Goal: Task Accomplishment & Management: Complete application form

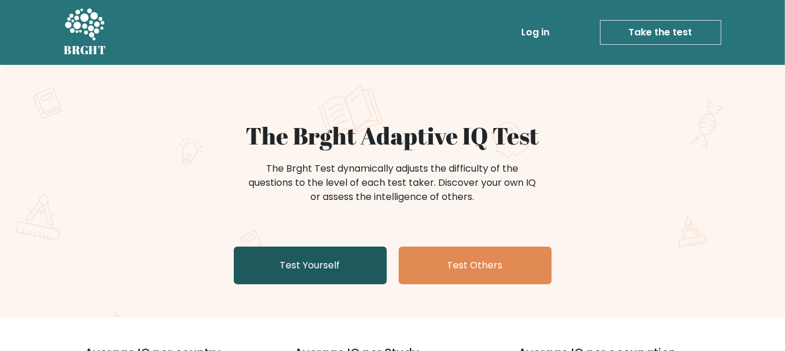
click at [292, 270] on link "Test Yourself" at bounding box center [310, 265] width 153 height 38
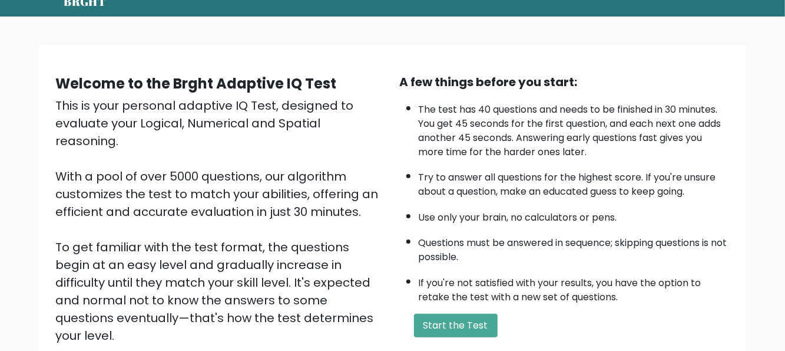
scroll to position [47, 0]
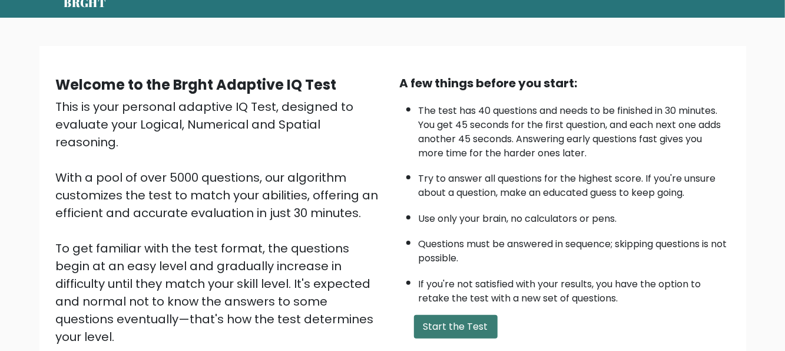
click at [474, 329] on button "Start the Test" at bounding box center [456, 327] width 84 height 24
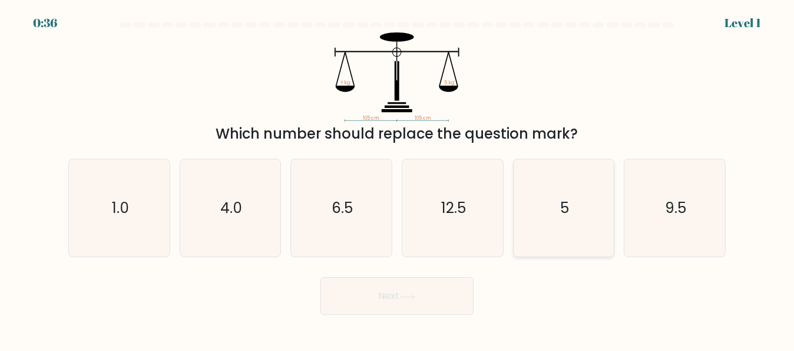
click at [548, 214] on icon "5" at bounding box center [563, 207] width 97 height 97
click at [398, 179] on input "e. 5" at bounding box center [397, 177] width 1 height 3
radio input "true"
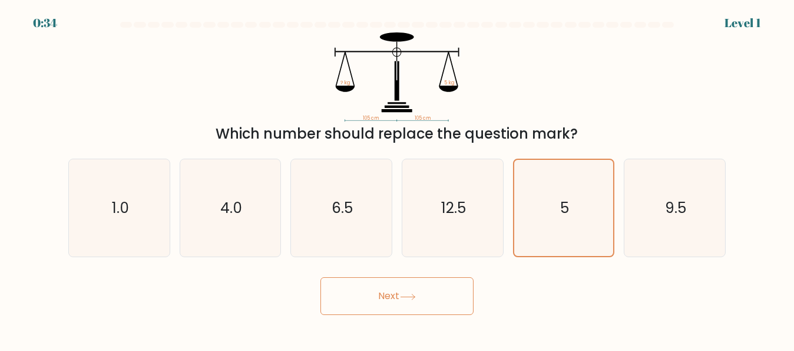
click at [396, 299] on button "Next" at bounding box center [396, 296] width 153 height 38
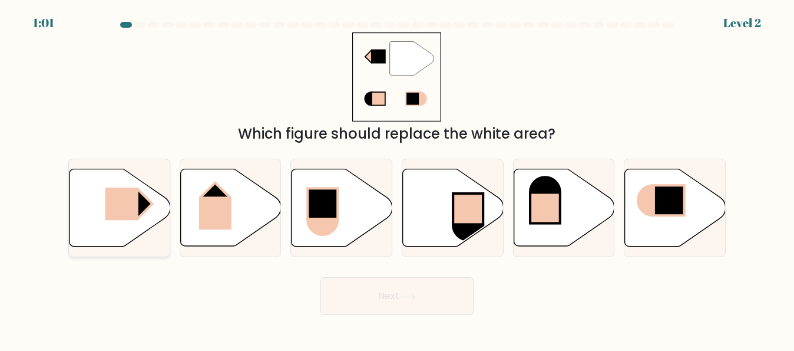
click at [135, 214] on rect at bounding box center [121, 203] width 33 height 32
click at [397, 179] on input "a." at bounding box center [397, 177] width 1 height 3
radio input "true"
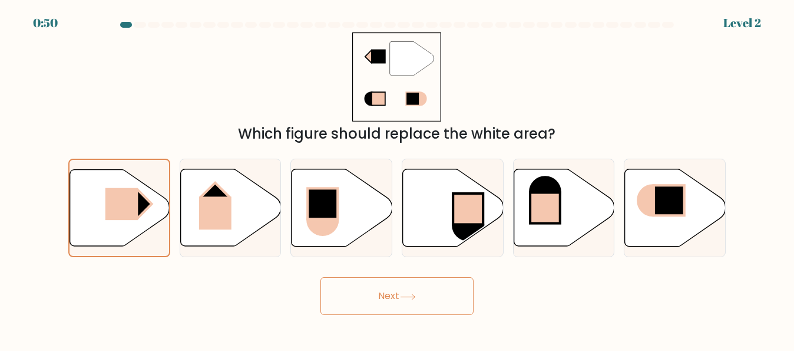
click at [405, 303] on button "Next" at bounding box center [396, 296] width 153 height 38
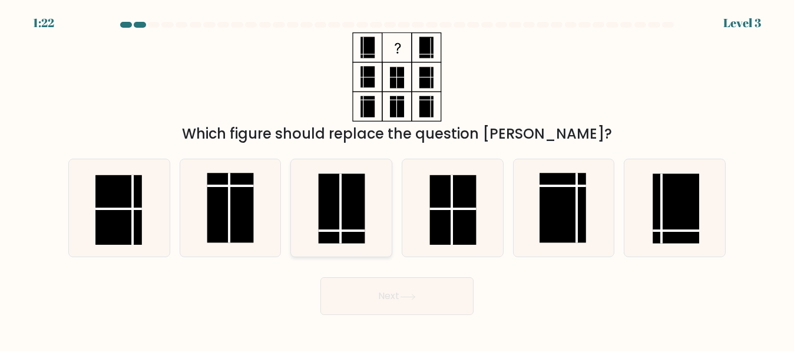
click at [344, 222] on rect at bounding box center [342, 209] width 47 height 70
click at [397, 179] on input "c." at bounding box center [397, 177] width 1 height 3
radio input "true"
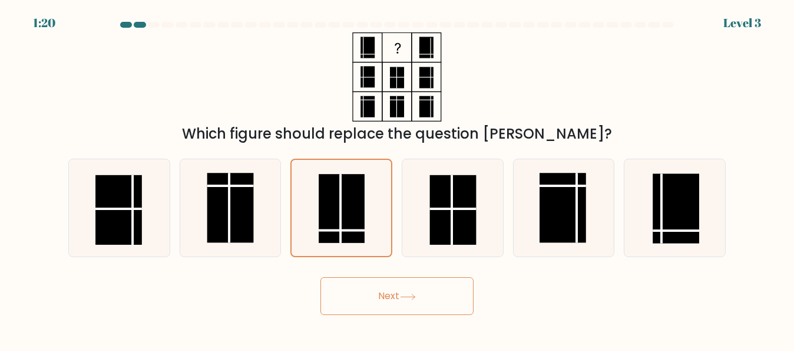
click at [407, 296] on icon at bounding box center [408, 296] width 16 height 6
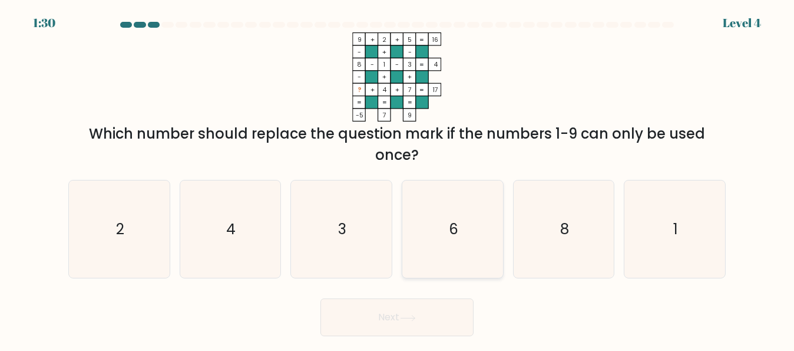
click at [443, 224] on icon "6" at bounding box center [452, 228] width 97 height 97
click at [398, 179] on input "d. 6" at bounding box center [397, 177] width 1 height 3
radio input "true"
click at [396, 311] on button "Next" at bounding box center [396, 317] width 153 height 38
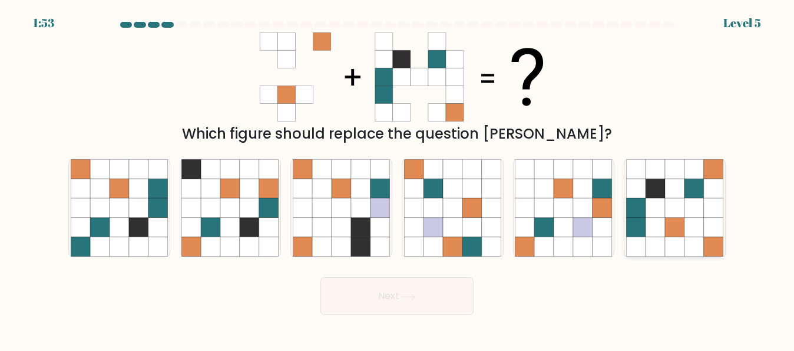
click at [690, 227] on icon at bounding box center [694, 226] width 19 height 19
click at [398, 179] on input "f." at bounding box center [397, 177] width 1 height 3
radio input "true"
click at [399, 305] on button "Next" at bounding box center [396, 296] width 153 height 38
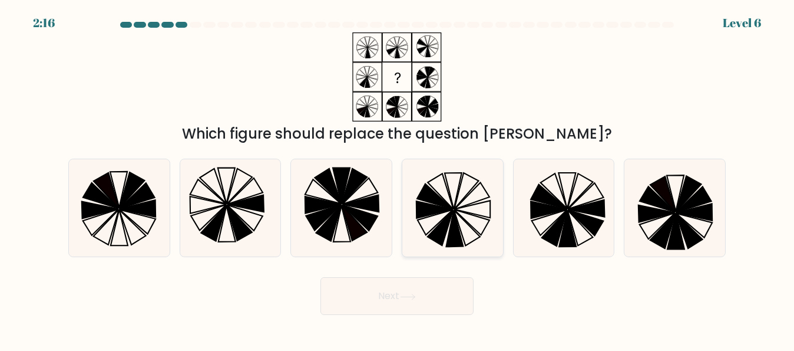
click at [450, 218] on icon at bounding box center [441, 227] width 26 height 35
click at [398, 179] on input "d." at bounding box center [397, 177] width 1 height 3
radio input "true"
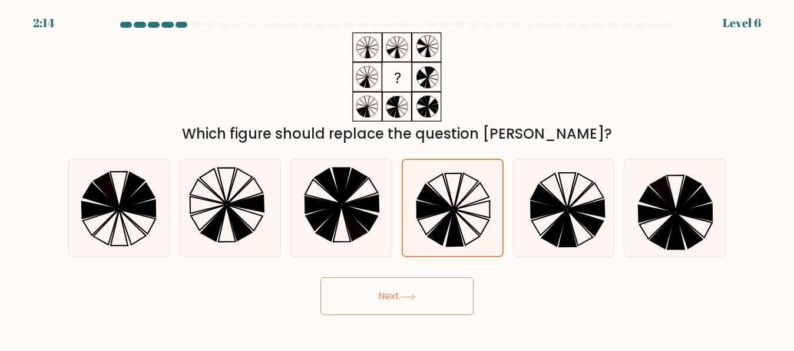
click at [363, 316] on body "2:14 Level 6" at bounding box center [397, 175] width 794 height 351
click at [374, 300] on button "Next" at bounding box center [396, 296] width 153 height 38
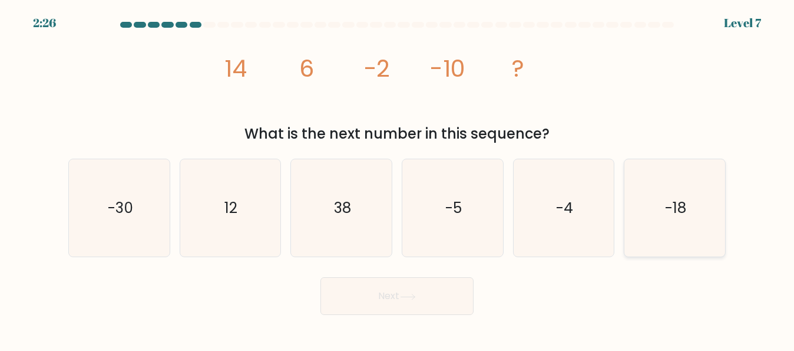
click at [660, 225] on icon "-18" at bounding box center [674, 207] width 97 height 97
click at [398, 179] on input "f. -18" at bounding box center [397, 177] width 1 height 3
radio input "true"
click at [368, 304] on button "Next" at bounding box center [396, 296] width 153 height 38
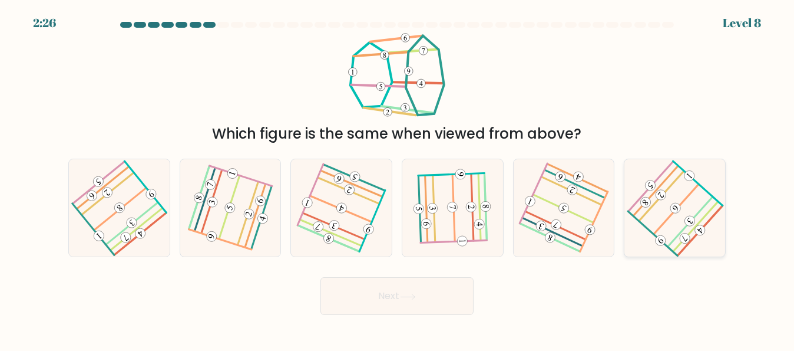
click at [688, 205] on icon at bounding box center [675, 208] width 78 height 78
click at [398, 179] on input "f." at bounding box center [397, 177] width 1 height 3
radio input "true"
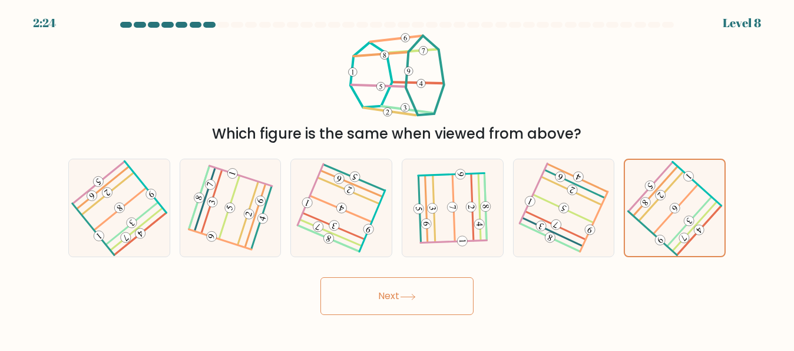
click at [430, 295] on button "Next" at bounding box center [396, 296] width 153 height 38
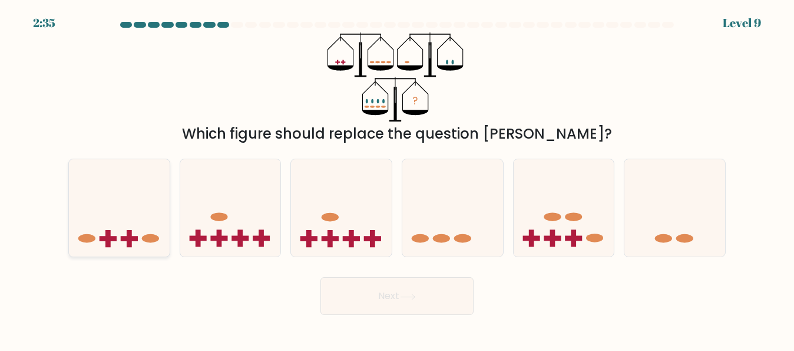
click at [104, 229] on icon at bounding box center [119, 207] width 101 height 83
click at [397, 179] on input "a." at bounding box center [397, 177] width 1 height 3
radio input "true"
click at [405, 290] on button "Next" at bounding box center [396, 296] width 153 height 38
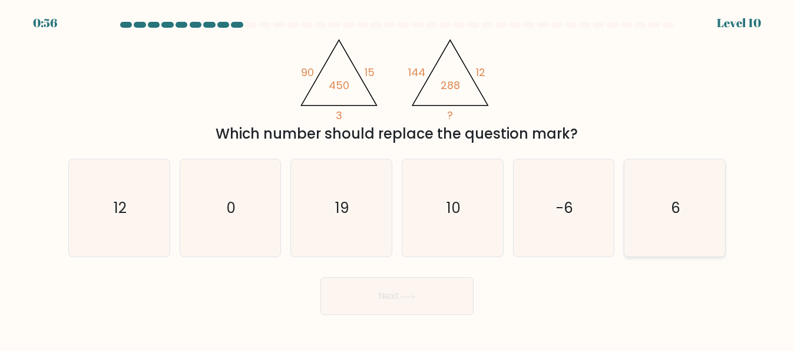
click at [685, 209] on icon "6" at bounding box center [674, 207] width 97 height 97
click at [398, 179] on input "f. 6" at bounding box center [397, 177] width 1 height 3
radio input "true"
click at [427, 290] on button "Next" at bounding box center [396, 296] width 153 height 38
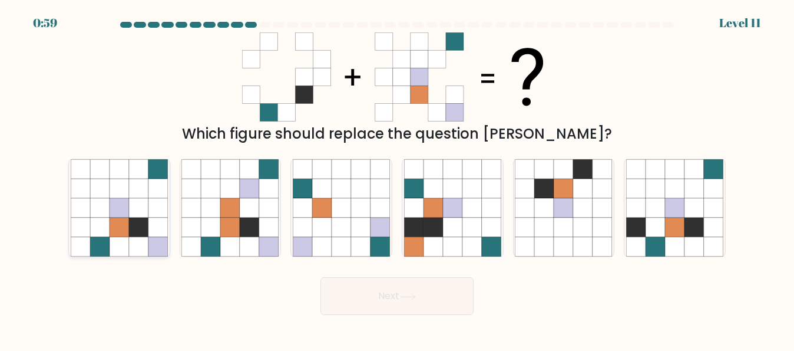
click at [131, 236] on icon at bounding box center [138, 226] width 19 height 19
click at [397, 179] on input "a." at bounding box center [397, 177] width 1 height 3
radio input "true"
click at [434, 294] on button "Next" at bounding box center [396, 296] width 153 height 38
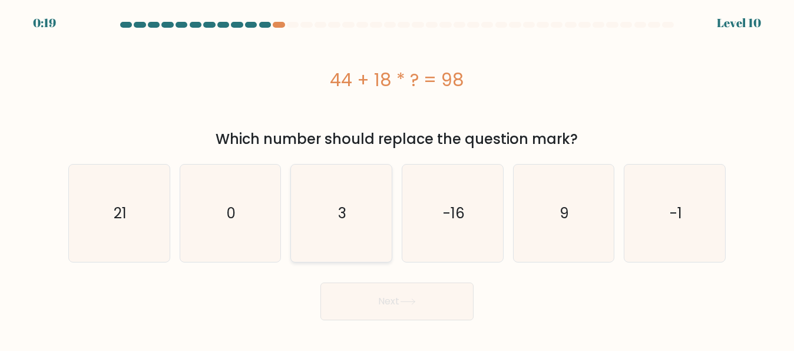
click at [338, 233] on icon "3" at bounding box center [341, 212] width 97 height 97
click at [397, 179] on input "c. 3" at bounding box center [397, 177] width 1 height 3
radio input "true"
click at [399, 304] on button "Next" at bounding box center [396, 301] width 153 height 38
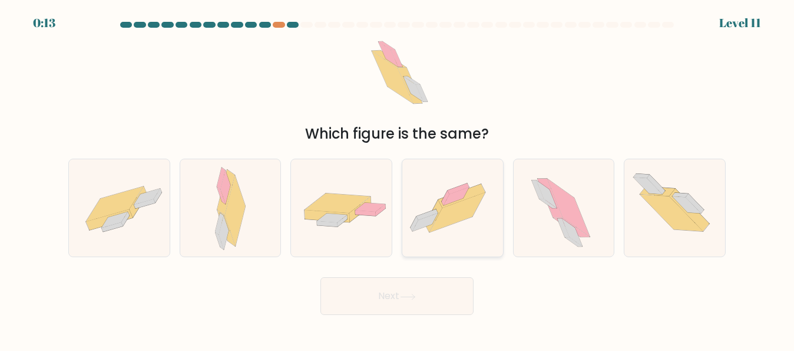
click at [458, 216] on icon at bounding box center [456, 211] width 55 height 39
click at [398, 179] on input "d." at bounding box center [397, 177] width 1 height 3
radio input "true"
click at [395, 301] on button "Next" at bounding box center [396, 296] width 153 height 38
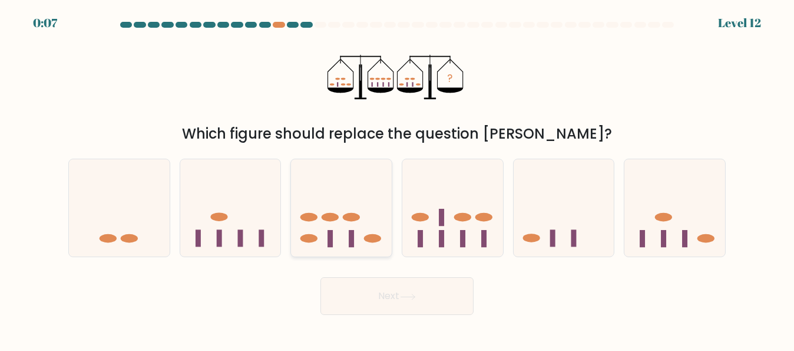
click at [372, 223] on icon at bounding box center [341, 207] width 101 height 83
click at [397, 179] on input "c." at bounding box center [397, 177] width 1 height 3
radio input "true"
click at [392, 293] on button "Next" at bounding box center [396, 296] width 153 height 38
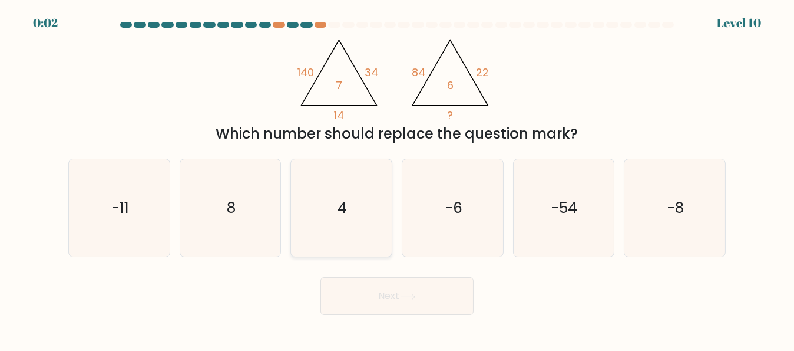
click at [324, 216] on icon "4" at bounding box center [341, 207] width 97 height 97
click at [397, 179] on input "c. 4" at bounding box center [397, 177] width 1 height 3
radio input "true"
click at [395, 299] on button "Next" at bounding box center [396, 296] width 153 height 38
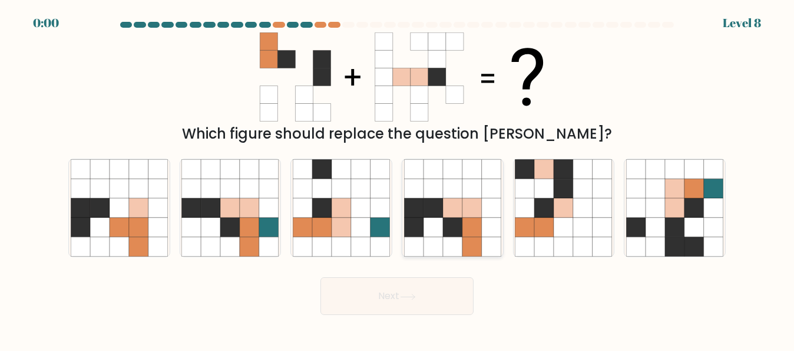
click at [471, 229] on icon at bounding box center [471, 226] width 19 height 19
click at [398, 179] on input "d." at bounding box center [397, 177] width 1 height 3
radio input "true"
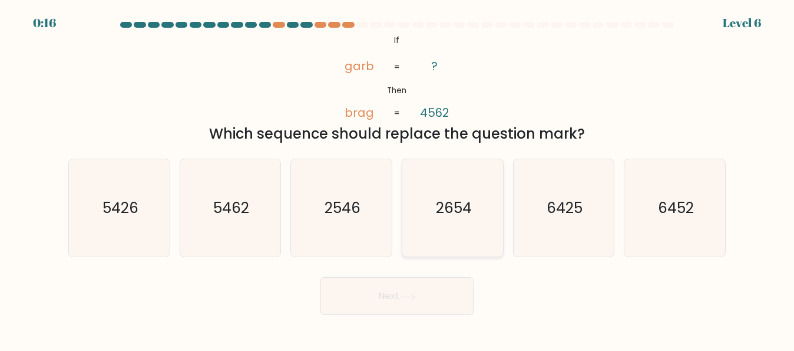
click at [454, 213] on text "2654" at bounding box center [453, 207] width 36 height 21
click at [398, 179] on input "d. 2654" at bounding box center [397, 177] width 1 height 3
radio input "true"
click at [401, 293] on button "Next" at bounding box center [396, 296] width 153 height 38
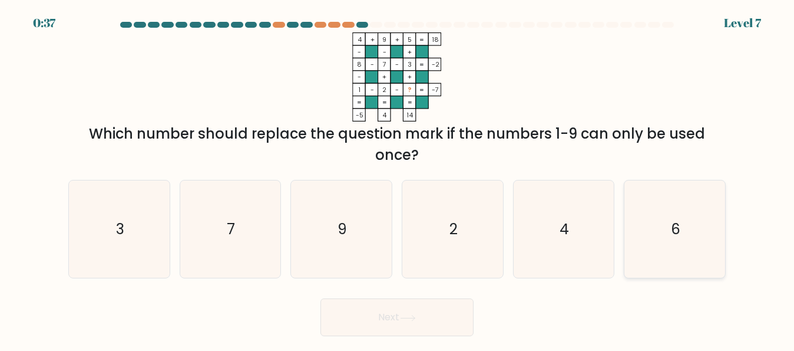
click at [670, 229] on icon "6" at bounding box center [674, 228] width 97 height 97
click at [398, 179] on input "f. 6" at bounding box center [397, 177] width 1 height 3
radio input "true"
click at [414, 319] on icon at bounding box center [408, 318] width 16 height 6
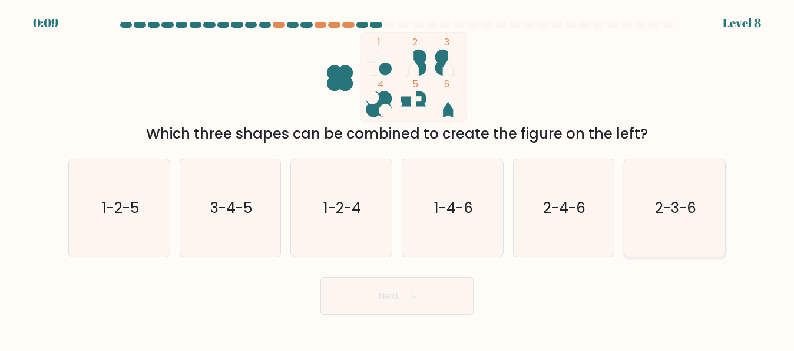
click at [684, 221] on icon "2-3-6" at bounding box center [674, 207] width 97 height 97
click at [398, 179] on input "f. 2-3-6" at bounding box center [397, 177] width 1 height 3
radio input "true"
click at [384, 303] on button "Next" at bounding box center [396, 296] width 153 height 38
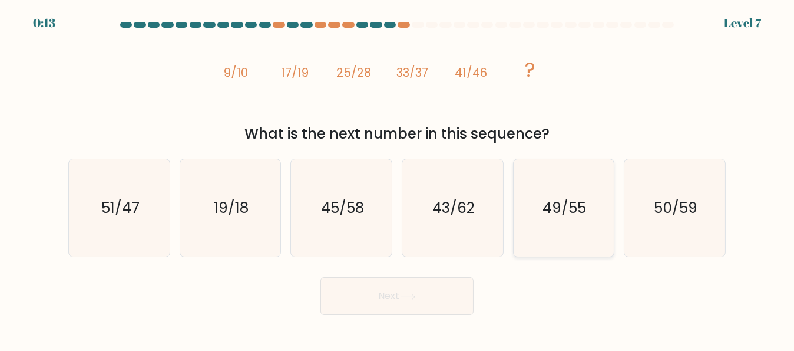
click at [547, 222] on icon "49/55" at bounding box center [563, 207] width 97 height 97
click at [398, 179] on input "e. 49/55" at bounding box center [397, 177] width 1 height 3
radio input "true"
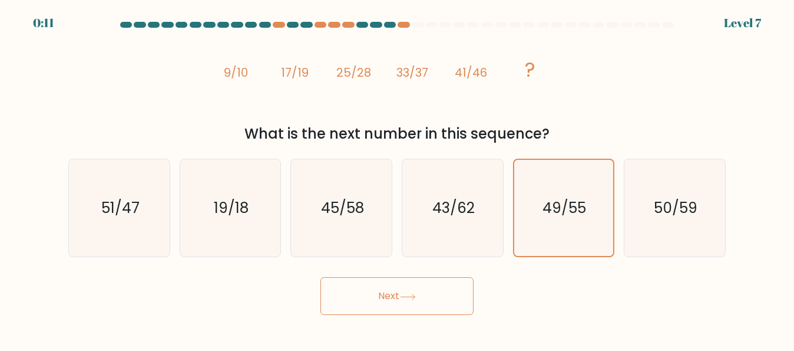
click at [384, 295] on button "Next" at bounding box center [396, 296] width 153 height 38
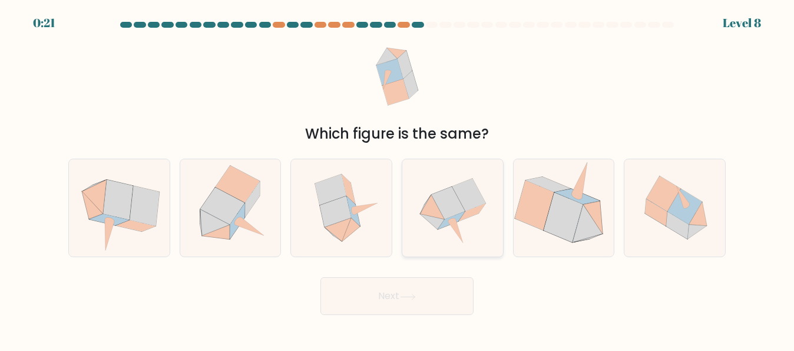
click at [460, 222] on icon at bounding box center [452, 207] width 97 height 97
click at [398, 179] on input "d." at bounding box center [397, 177] width 1 height 3
radio input "true"
click at [382, 293] on button "Next" at bounding box center [396, 296] width 153 height 38
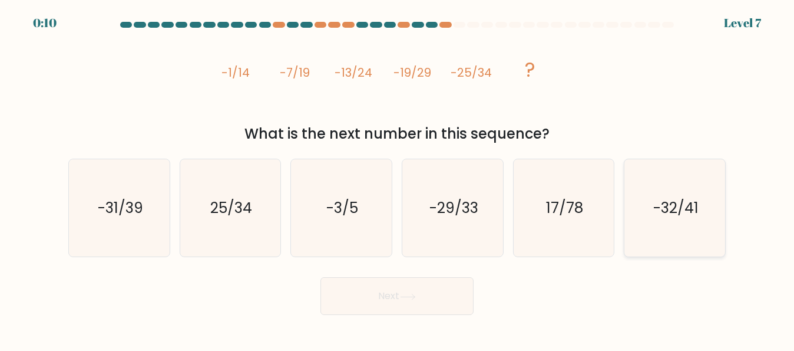
click at [678, 216] on text "-32/41" at bounding box center [675, 207] width 45 height 21
click at [398, 179] on input "f. -32/41" at bounding box center [397, 177] width 1 height 3
radio input "true"
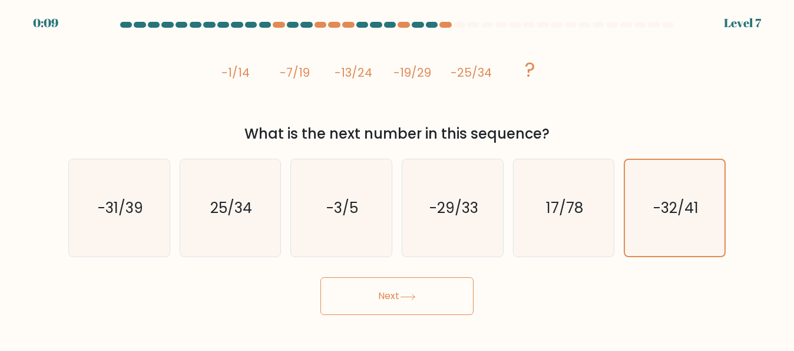
click at [439, 297] on button "Next" at bounding box center [396, 296] width 153 height 38
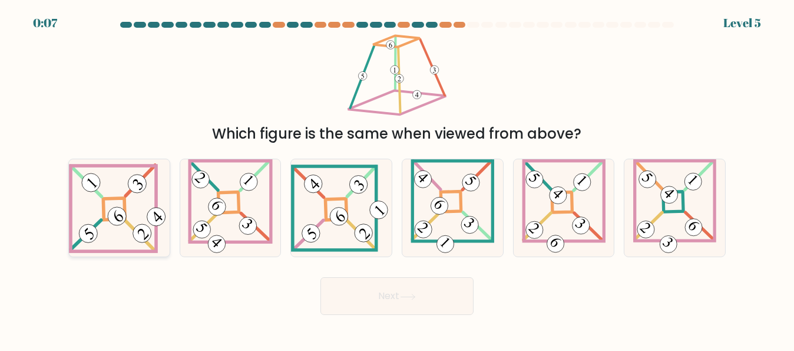
click at [145, 219] on icon at bounding box center [119, 208] width 101 height 90
click at [397, 179] on input "a." at bounding box center [397, 177] width 1 height 3
radio input "true"
click at [402, 302] on button "Next" at bounding box center [396, 296] width 153 height 38
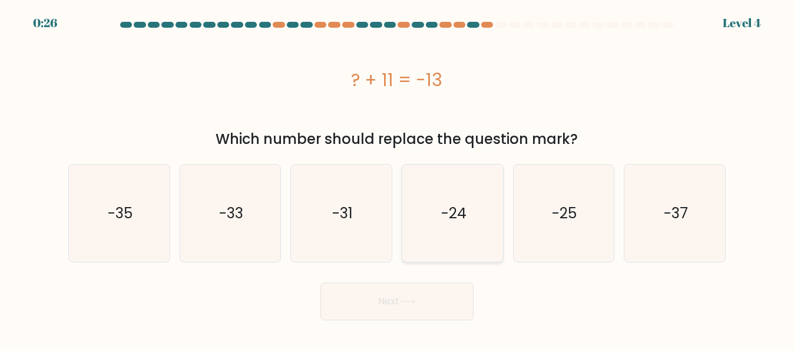
click at [466, 222] on text "-24" at bounding box center [453, 213] width 25 height 21
click at [398, 179] on input "d. -24" at bounding box center [397, 177] width 1 height 3
radio input "true"
click at [393, 305] on button "Next" at bounding box center [396, 301] width 153 height 38
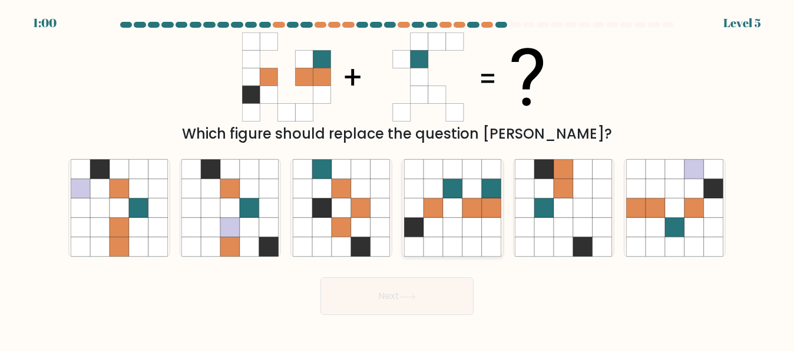
click at [465, 219] on icon at bounding box center [471, 226] width 19 height 19
click at [398, 179] on input "d." at bounding box center [397, 177] width 1 height 3
radio input "true"
click at [381, 296] on button "Next" at bounding box center [396, 296] width 153 height 38
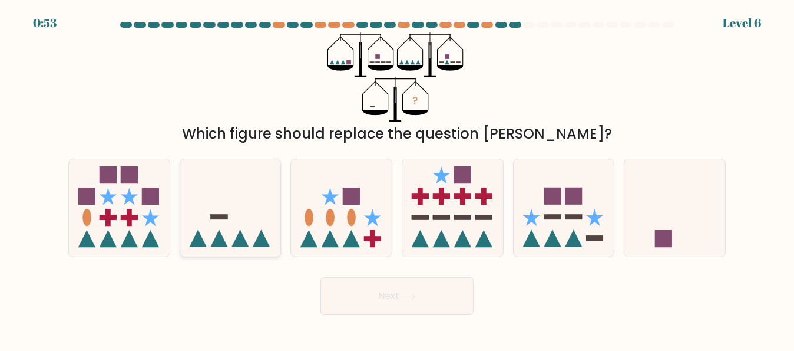
click at [236, 226] on icon at bounding box center [230, 207] width 101 height 83
click at [397, 179] on input "b." at bounding box center [397, 177] width 1 height 3
radio input "true"
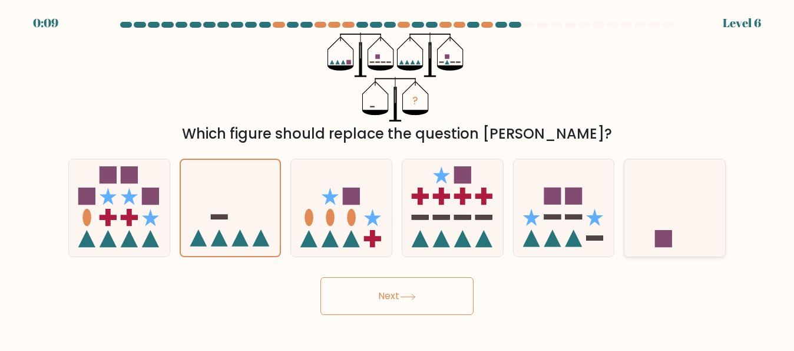
click at [654, 206] on icon at bounding box center [674, 207] width 101 height 83
click at [398, 179] on input "f." at bounding box center [397, 177] width 1 height 3
radio input "true"
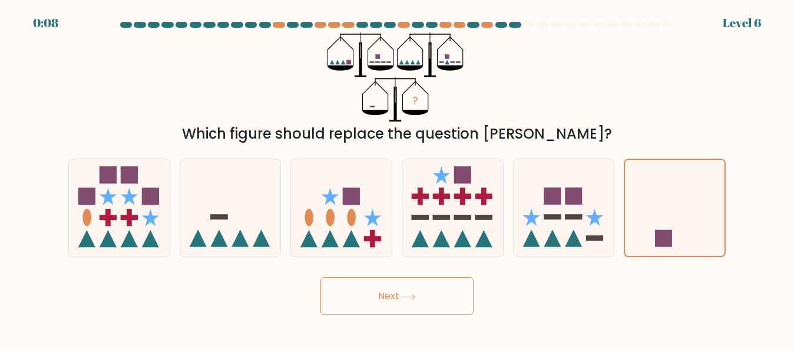
click at [402, 292] on button "Next" at bounding box center [396, 296] width 153 height 38
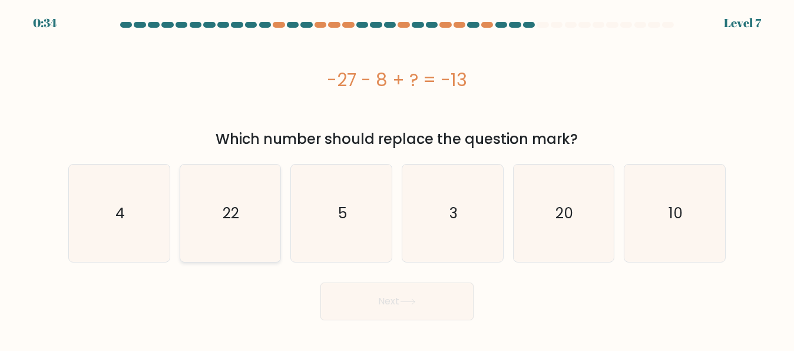
click at [219, 206] on icon "22" at bounding box center [229, 212] width 97 height 97
click at [397, 179] on input "b. 22" at bounding box center [397, 177] width 1 height 3
radio input "true"
click at [409, 305] on icon at bounding box center [408, 301] width 16 height 6
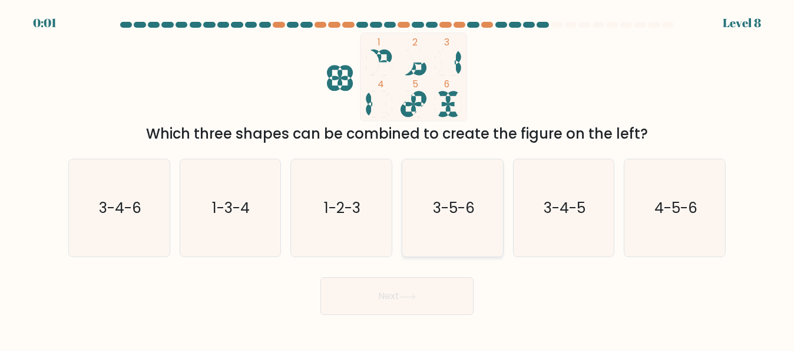
click at [442, 220] on icon "3-5-6" at bounding box center [452, 207] width 97 height 97
click at [398, 179] on input "d. 3-5-6" at bounding box center [397, 177] width 1 height 3
radio input "true"
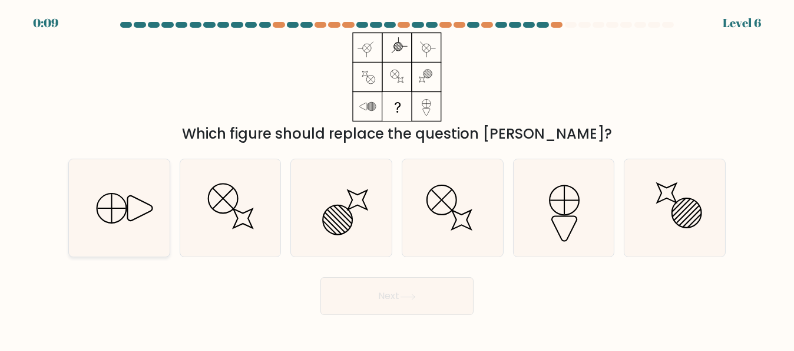
click at [138, 215] on icon at bounding box center [119, 207] width 97 height 97
click at [397, 179] on input "a." at bounding box center [397, 177] width 1 height 3
radio input "true"
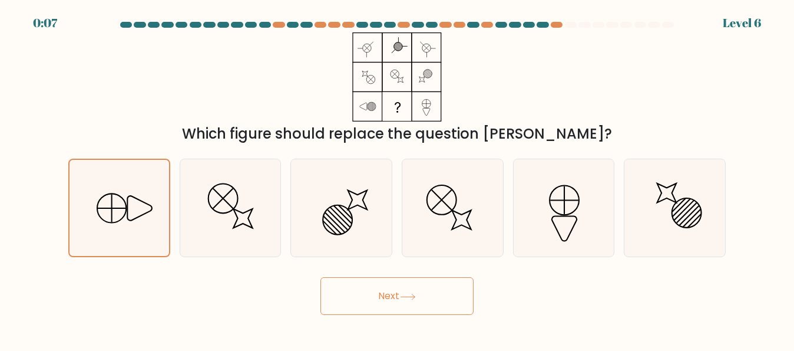
click at [429, 293] on button "Next" at bounding box center [396, 296] width 153 height 38
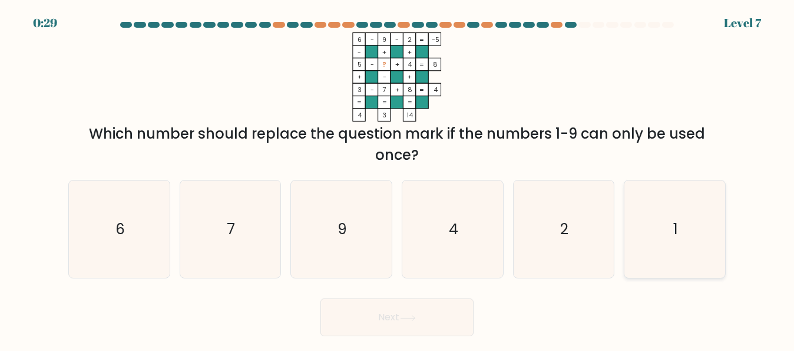
click at [675, 257] on icon "1" at bounding box center [674, 228] width 97 height 97
click at [398, 179] on input "f. 1" at bounding box center [397, 177] width 1 height 3
radio input "true"
click at [409, 309] on button "Next" at bounding box center [396, 317] width 153 height 38
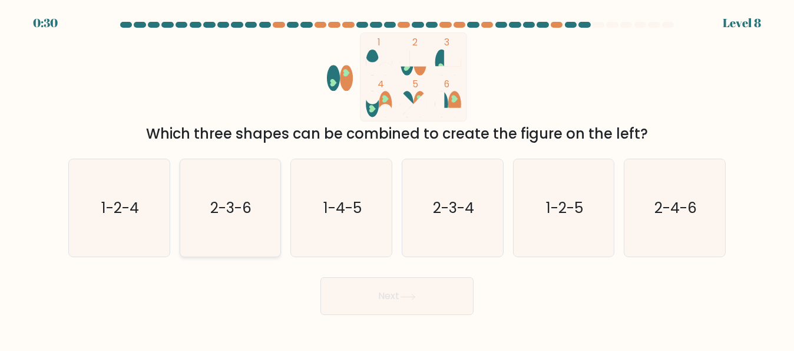
click at [224, 207] on text "2-3-6" at bounding box center [231, 207] width 41 height 21
click at [397, 179] on input "b. 2-3-6" at bounding box center [397, 177] width 1 height 3
radio input "true"
click at [400, 293] on button "Next" at bounding box center [396, 296] width 153 height 38
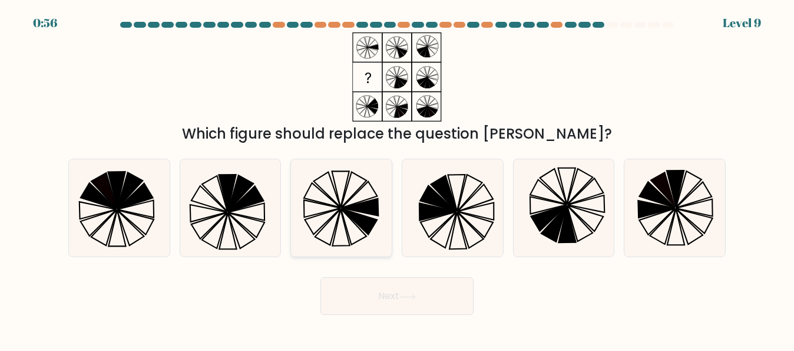
click at [338, 204] on icon at bounding box center [327, 189] width 27 height 35
click at [397, 179] on input "c." at bounding box center [397, 177] width 1 height 3
radio input "true"
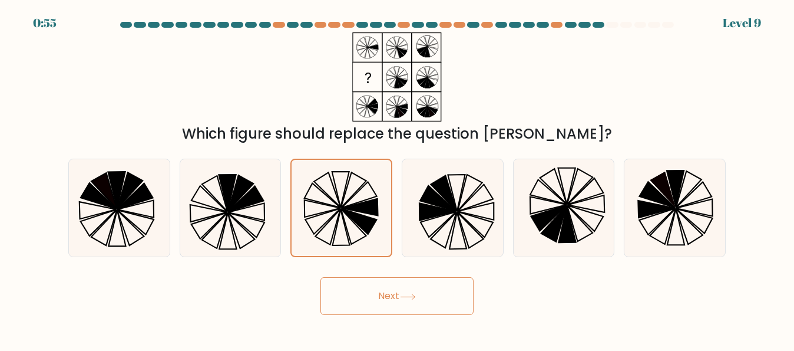
click at [396, 289] on button "Next" at bounding box center [396, 296] width 153 height 38
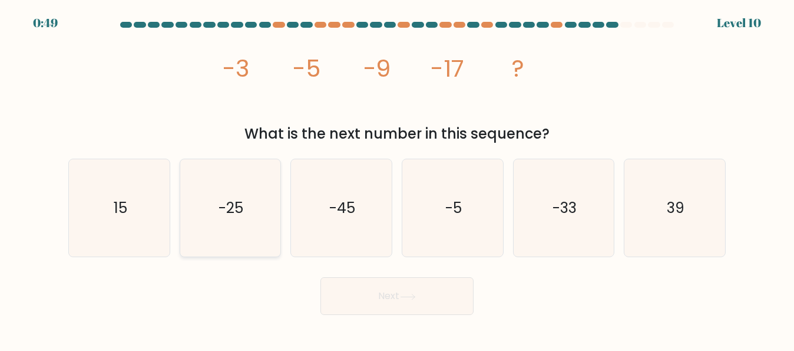
click at [252, 207] on icon "-25" at bounding box center [229, 207] width 97 height 97
click at [397, 179] on input "b. -25" at bounding box center [397, 177] width 1 height 3
radio input "true"
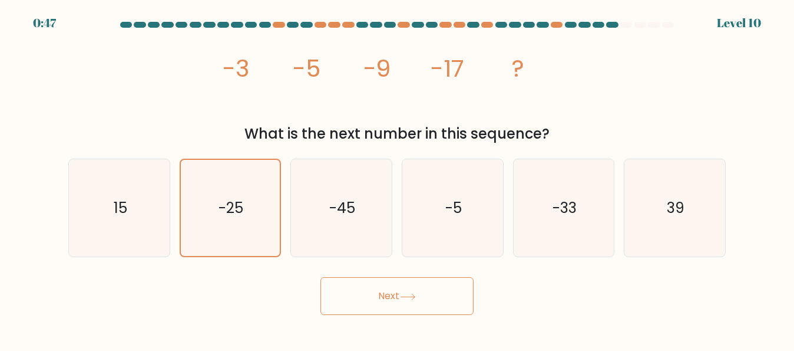
click at [398, 287] on button "Next" at bounding box center [396, 296] width 153 height 38
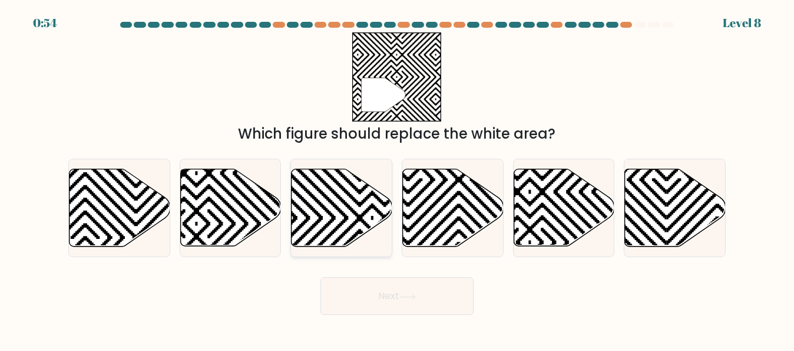
click at [338, 222] on icon at bounding box center [342, 207] width 101 height 77
click at [397, 179] on input "c." at bounding box center [397, 177] width 1 height 3
radio input "true"
click at [401, 293] on button "Next" at bounding box center [396, 296] width 153 height 38
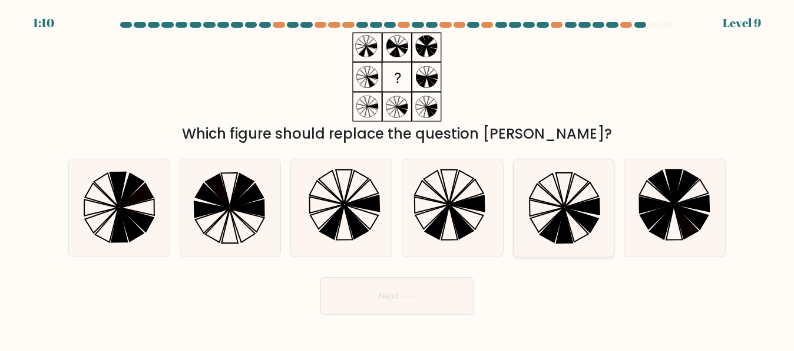
click at [566, 197] on icon at bounding box center [563, 207] width 97 height 97
click at [398, 179] on input "e." at bounding box center [397, 177] width 1 height 3
radio input "true"
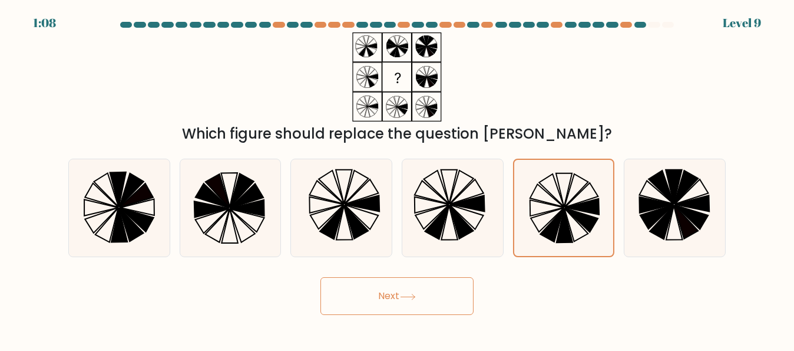
click at [409, 302] on button "Next" at bounding box center [396, 296] width 153 height 38
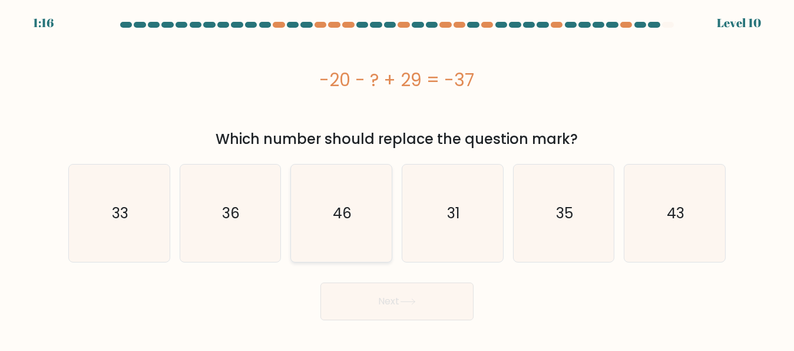
click at [332, 223] on icon "46" at bounding box center [341, 212] width 97 height 97
click at [397, 179] on input "c. 46" at bounding box center [397, 177] width 1 height 3
radio input "true"
click at [438, 310] on button "Next" at bounding box center [396, 301] width 153 height 38
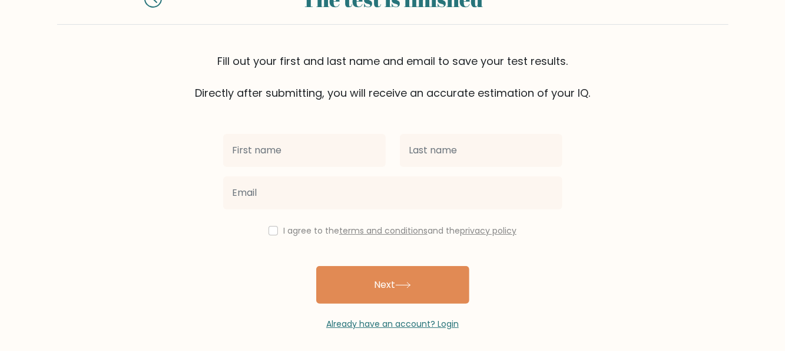
scroll to position [62, 0]
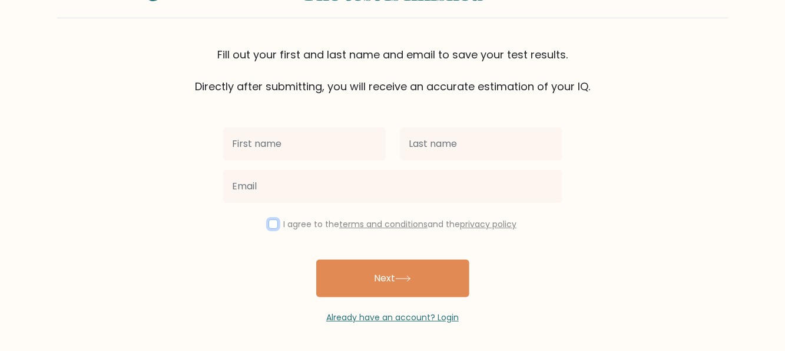
click at [272, 225] on input "checkbox" at bounding box center [273, 223] width 9 height 9
checkbox input "true"
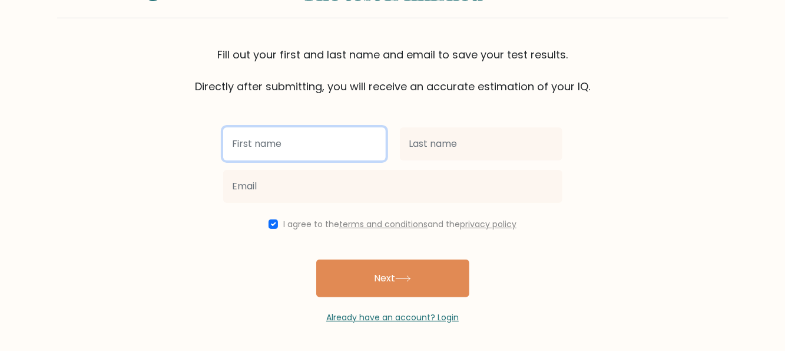
click at [267, 147] on input "text" at bounding box center [304, 143] width 163 height 33
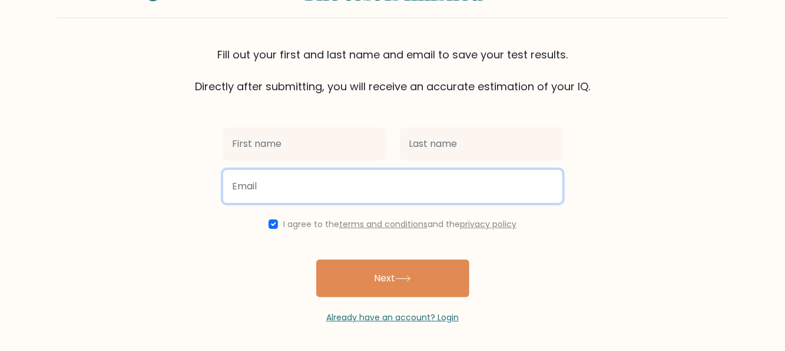
click at [262, 181] on input "email" at bounding box center [392, 186] width 339 height 33
type input "amina.sgahier@gmail.com"
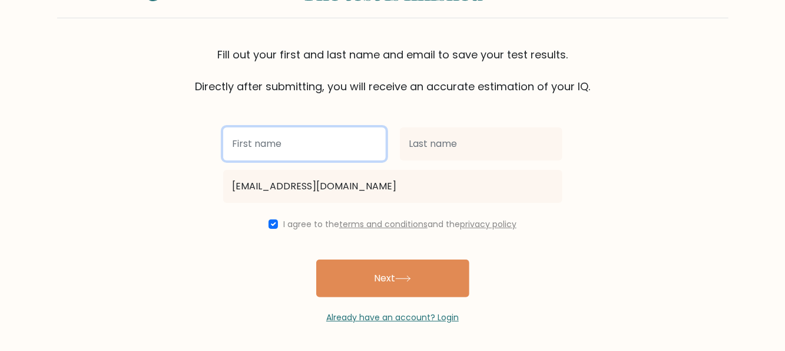
click at [269, 150] on input "text" at bounding box center [304, 143] width 163 height 33
type input "Amina"
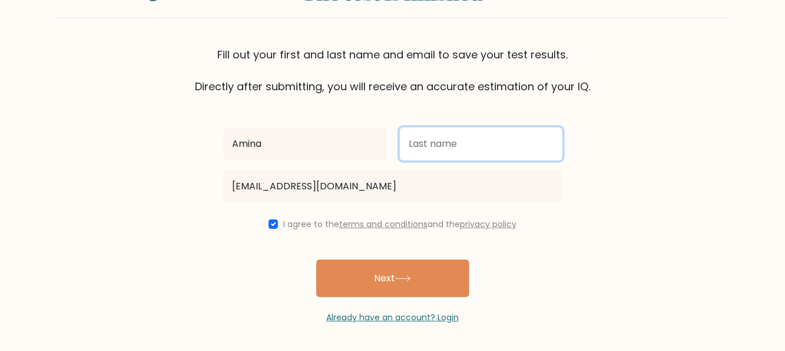
click at [421, 143] on input "text" at bounding box center [481, 143] width 163 height 33
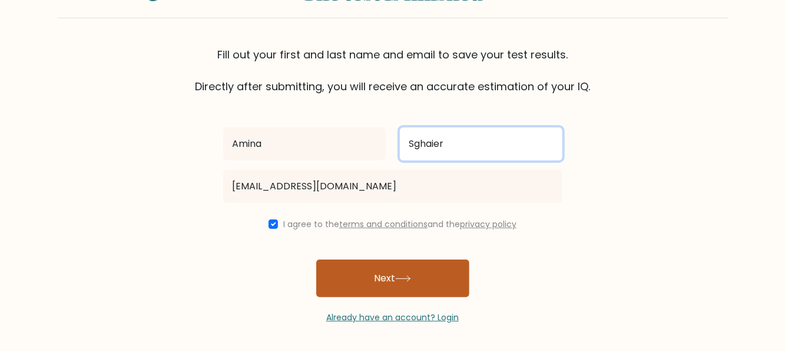
type input "Sghaier"
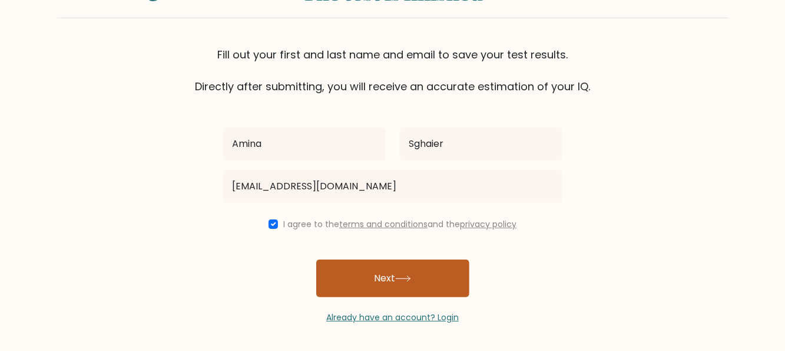
click at [388, 269] on button "Next" at bounding box center [392, 278] width 153 height 38
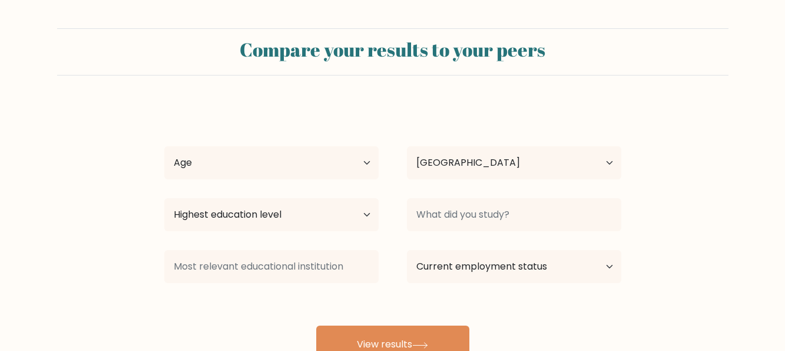
select select "TN"
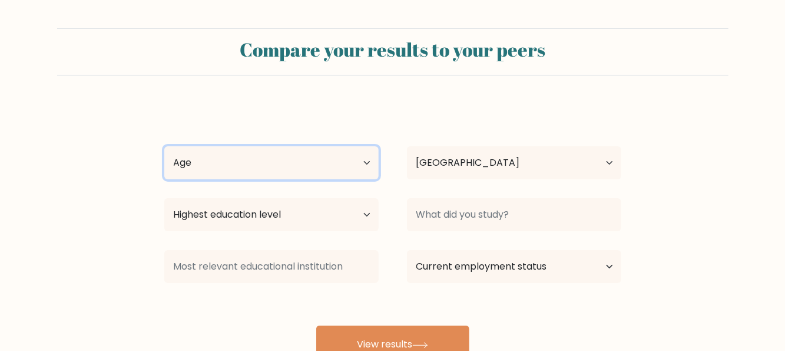
click at [362, 158] on select "Age Under [DEMOGRAPHIC_DATA] [DEMOGRAPHIC_DATA] [DEMOGRAPHIC_DATA] [DEMOGRAPHIC…" at bounding box center [271, 162] width 214 height 33
select select "25_34"
click at [164, 146] on select "Age Under [DEMOGRAPHIC_DATA] [DEMOGRAPHIC_DATA] [DEMOGRAPHIC_DATA] [DEMOGRAPHIC…" at bounding box center [271, 162] width 214 height 33
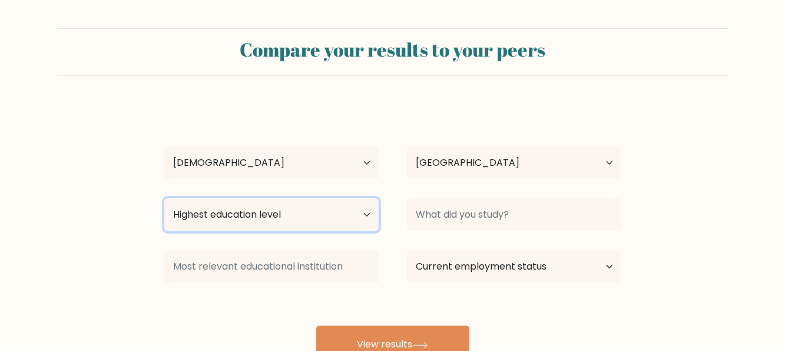
click at [323, 217] on select "Highest education level No schooling Primary Lower Secondary Upper Secondary Oc…" at bounding box center [271, 214] width 214 height 33
select select "doctoral_degree"
click at [164, 198] on select "Highest education level No schooling Primary Lower Secondary Upper Secondary Oc…" at bounding box center [271, 214] width 214 height 33
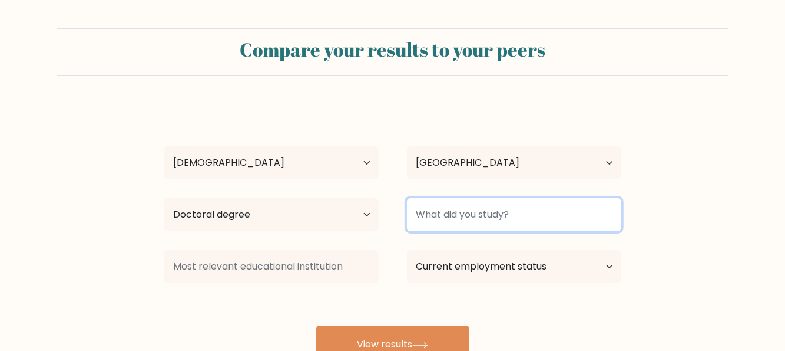
click at [507, 223] on input at bounding box center [514, 214] width 214 height 33
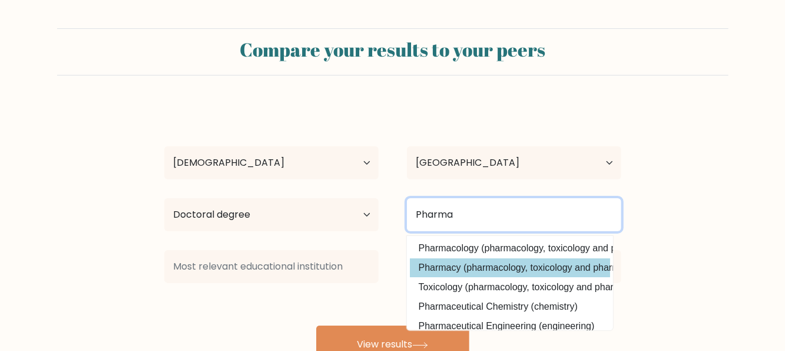
type input "Pharma"
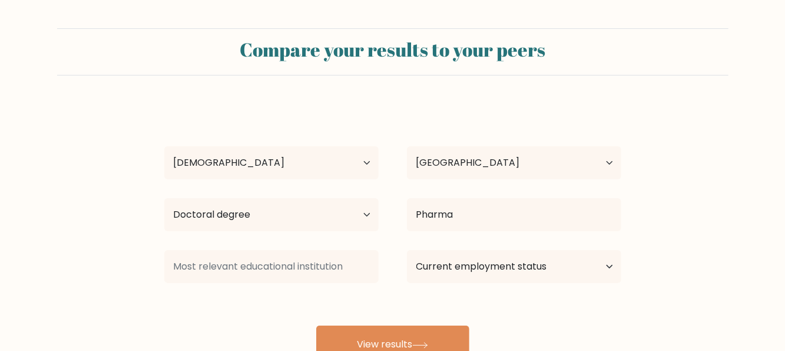
click at [472, 271] on div "Amina Sghaier Age Under 18 years old 18-24 years old 25-34 years old 35-44 year…" at bounding box center [392, 233] width 471 height 259
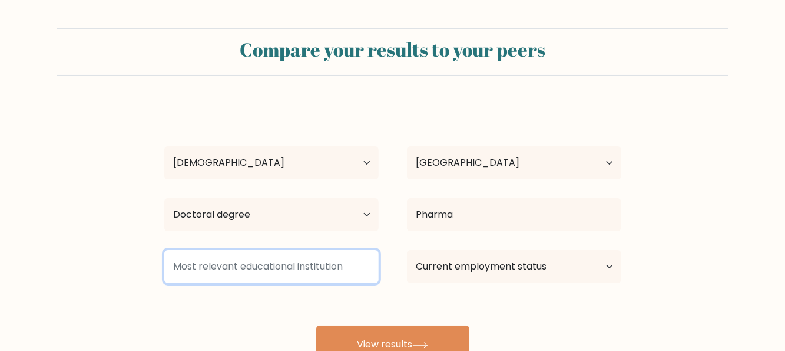
click at [334, 268] on input at bounding box center [271, 266] width 214 height 33
type input "F"
type input "f"
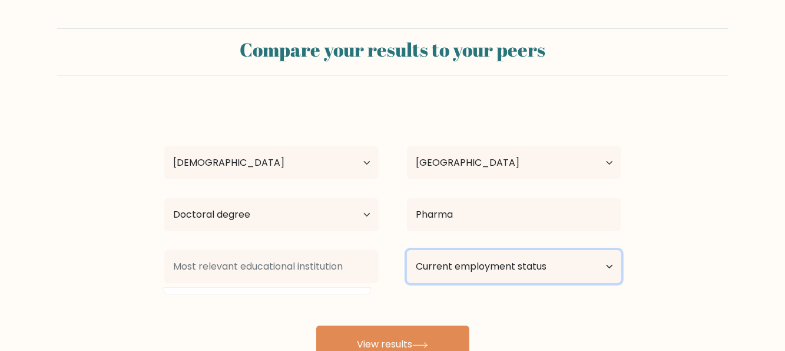
click at [525, 272] on select "Current employment status Employed Student Retired Other / prefer not to answer" at bounding box center [514, 266] width 214 height 33
select select "other"
click at [407, 250] on select "Current employment status Employed Student Retired Other / prefer not to answer" at bounding box center [514, 266] width 214 height 33
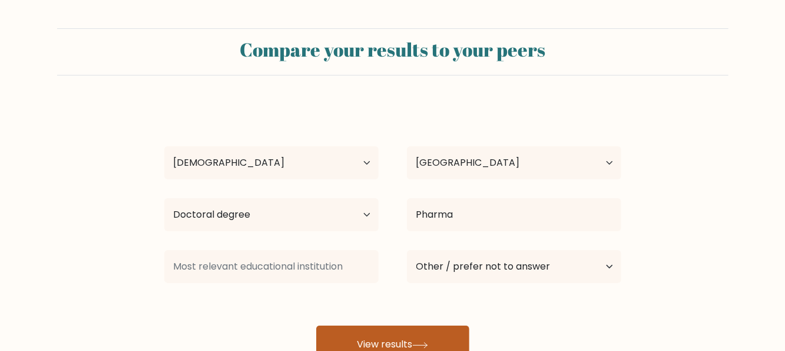
click at [427, 336] on button "View results" at bounding box center [392, 344] width 153 height 38
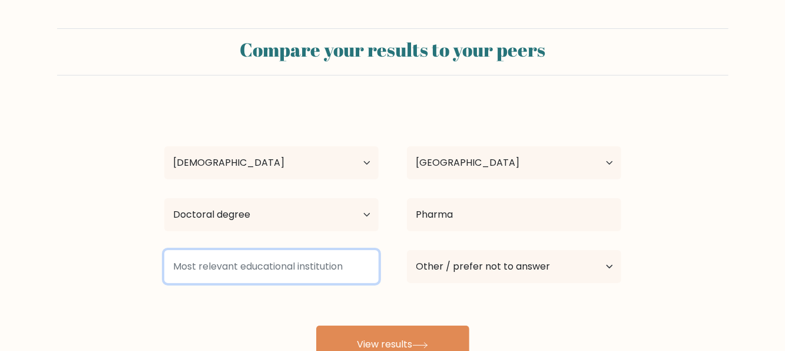
click at [299, 263] on input at bounding box center [271, 266] width 214 height 33
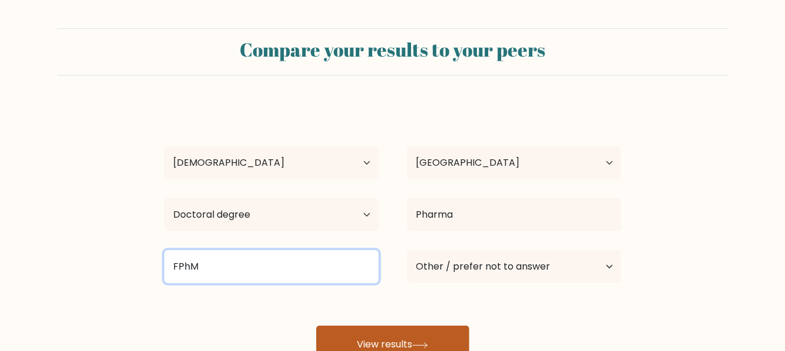
type input "FPhM"
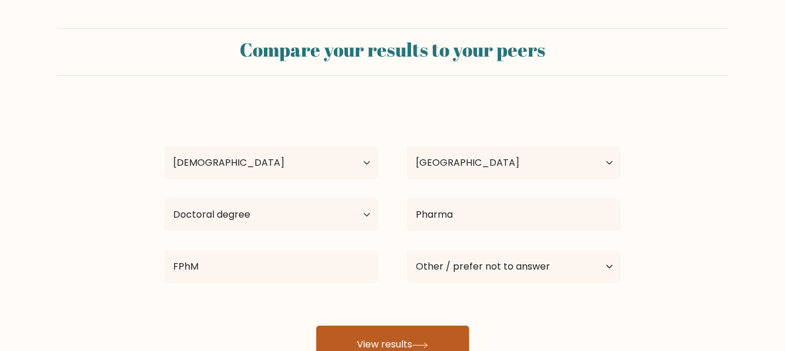
click at [372, 335] on button "View results" at bounding box center [392, 344] width 153 height 38
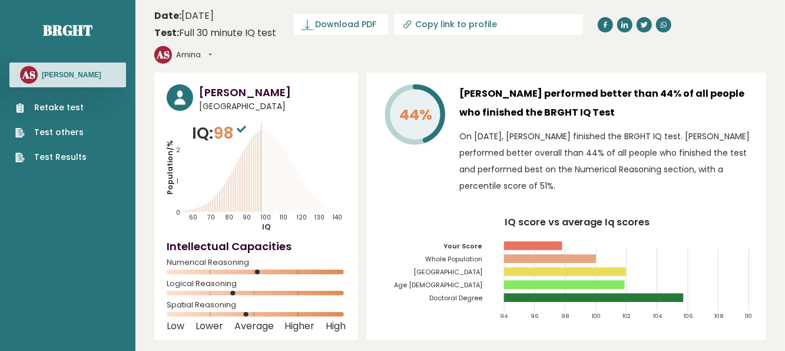
click at [212, 49] on button "Amina" at bounding box center [194, 55] width 36 height 12
click at [237, 98] on link "Settings" at bounding box center [207, 106] width 60 height 16
click at [170, 48] on text "AS" at bounding box center [163, 55] width 14 height 14
click at [212, 49] on button "Amina" at bounding box center [194, 55] width 36 height 12
click at [237, 81] on link "Profile" at bounding box center [207, 89] width 60 height 16
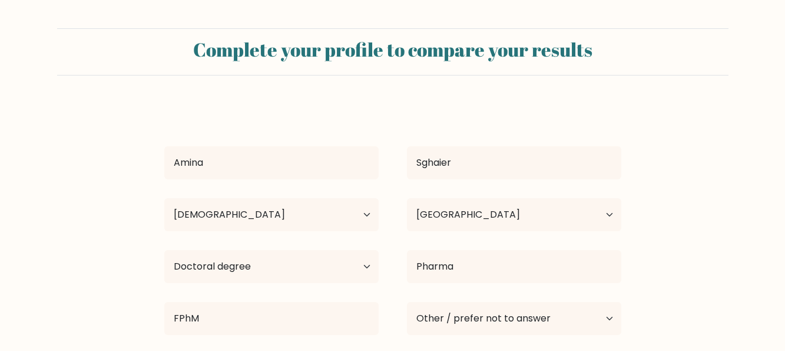
select select "25_34"
select select "TN"
select select "doctoral_degree"
select select "other"
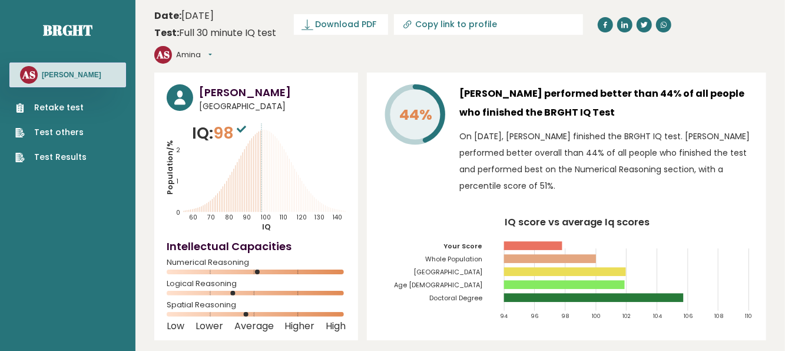
click at [558, 241] on rect at bounding box center [533, 245] width 58 height 9
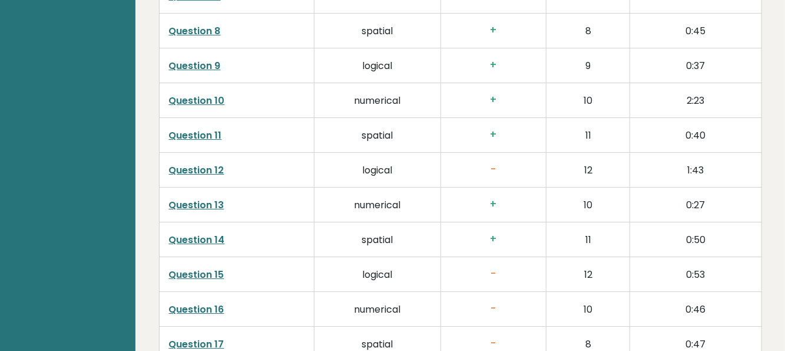
scroll to position [2124, 0]
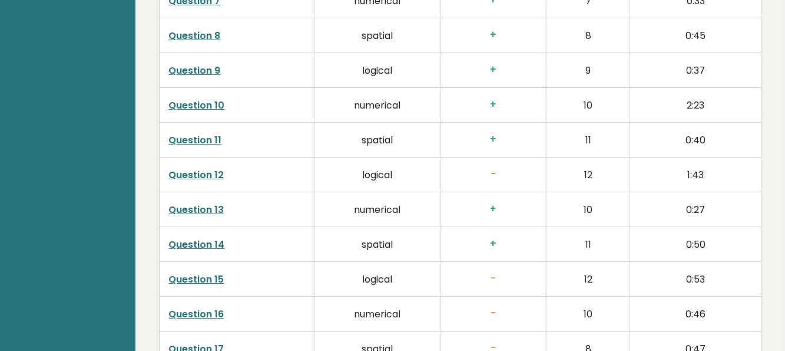
click at [210, 168] on link "Question 12" at bounding box center [196, 175] width 55 height 14
click at [190, 272] on link "Question 15" at bounding box center [196, 279] width 55 height 14
